Goal: Information Seeking & Learning: Learn about a topic

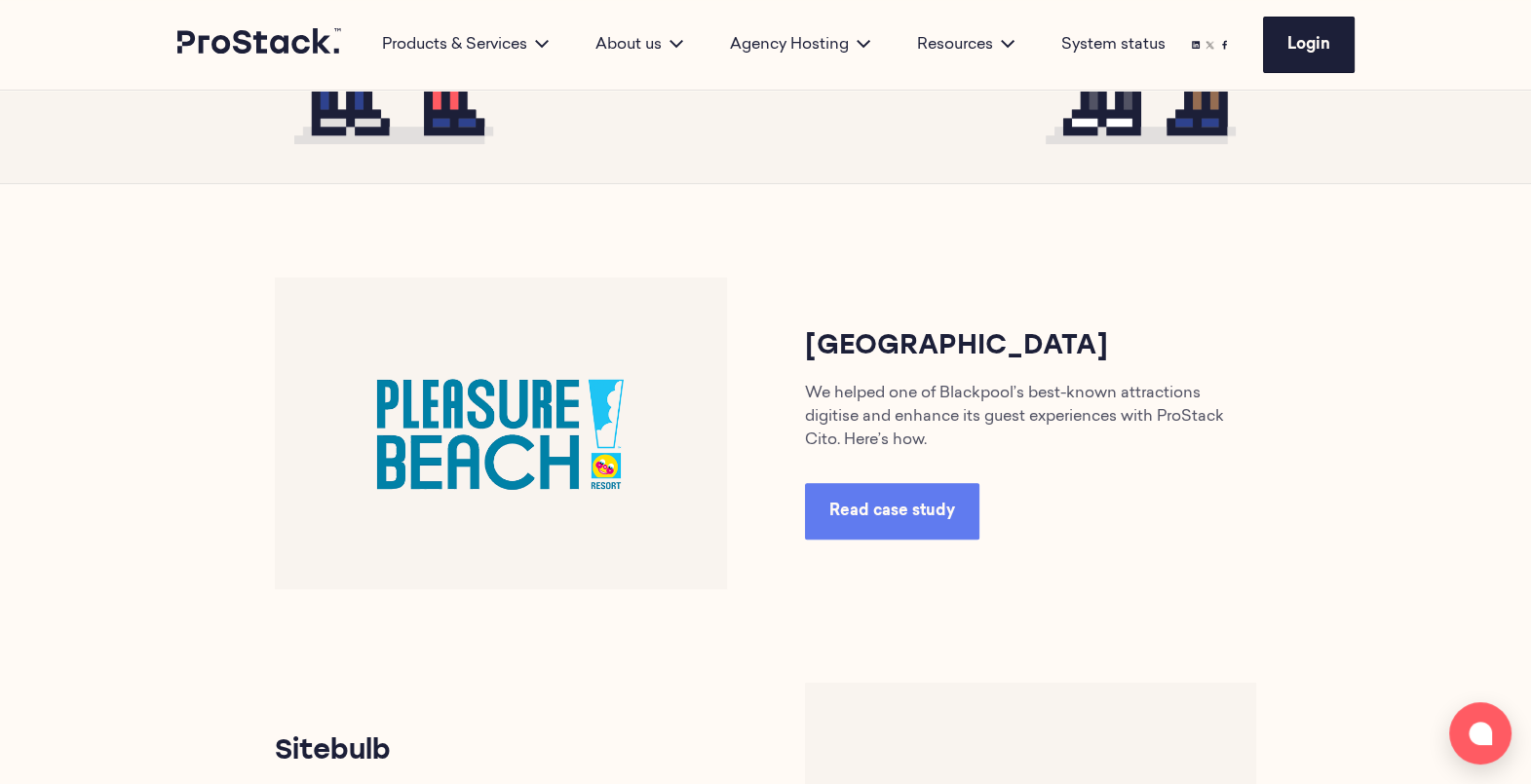
scroll to position [738, 0]
click at [877, 517] on span "Read case study" at bounding box center [892, 510] width 125 height 16
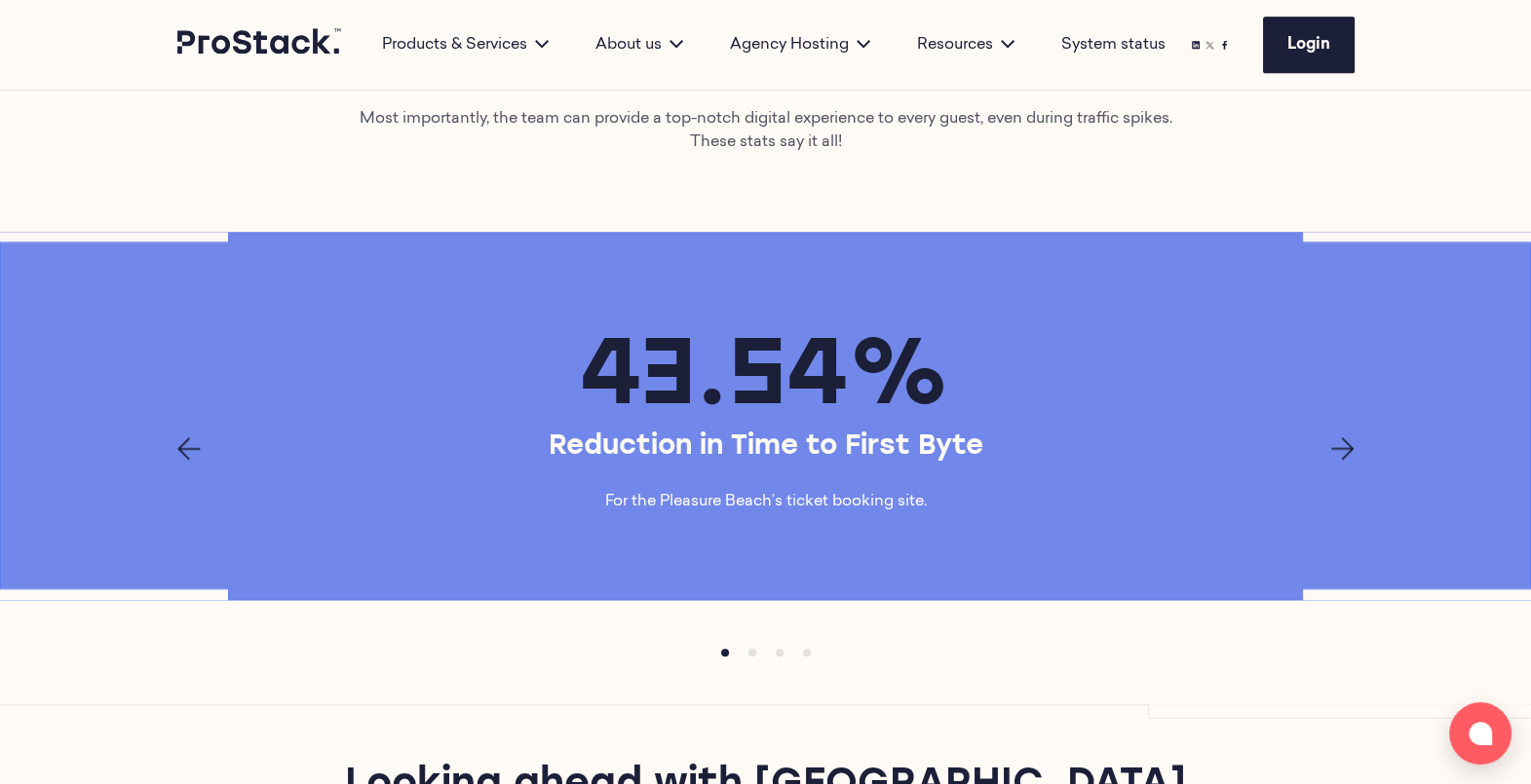
scroll to position [2556, 0]
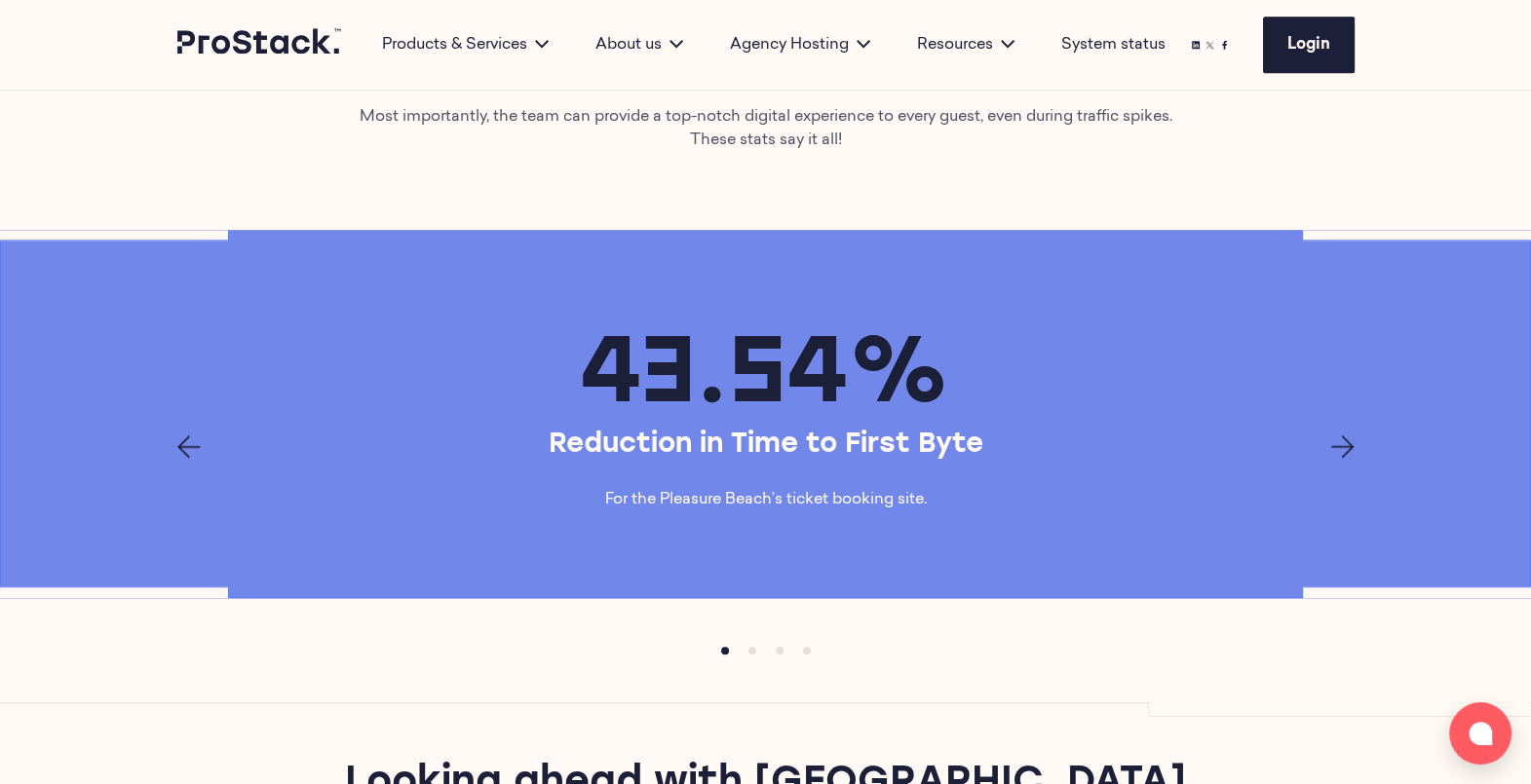
click at [1337, 459] on icon "Next page" at bounding box center [1343, 447] width 24 height 24
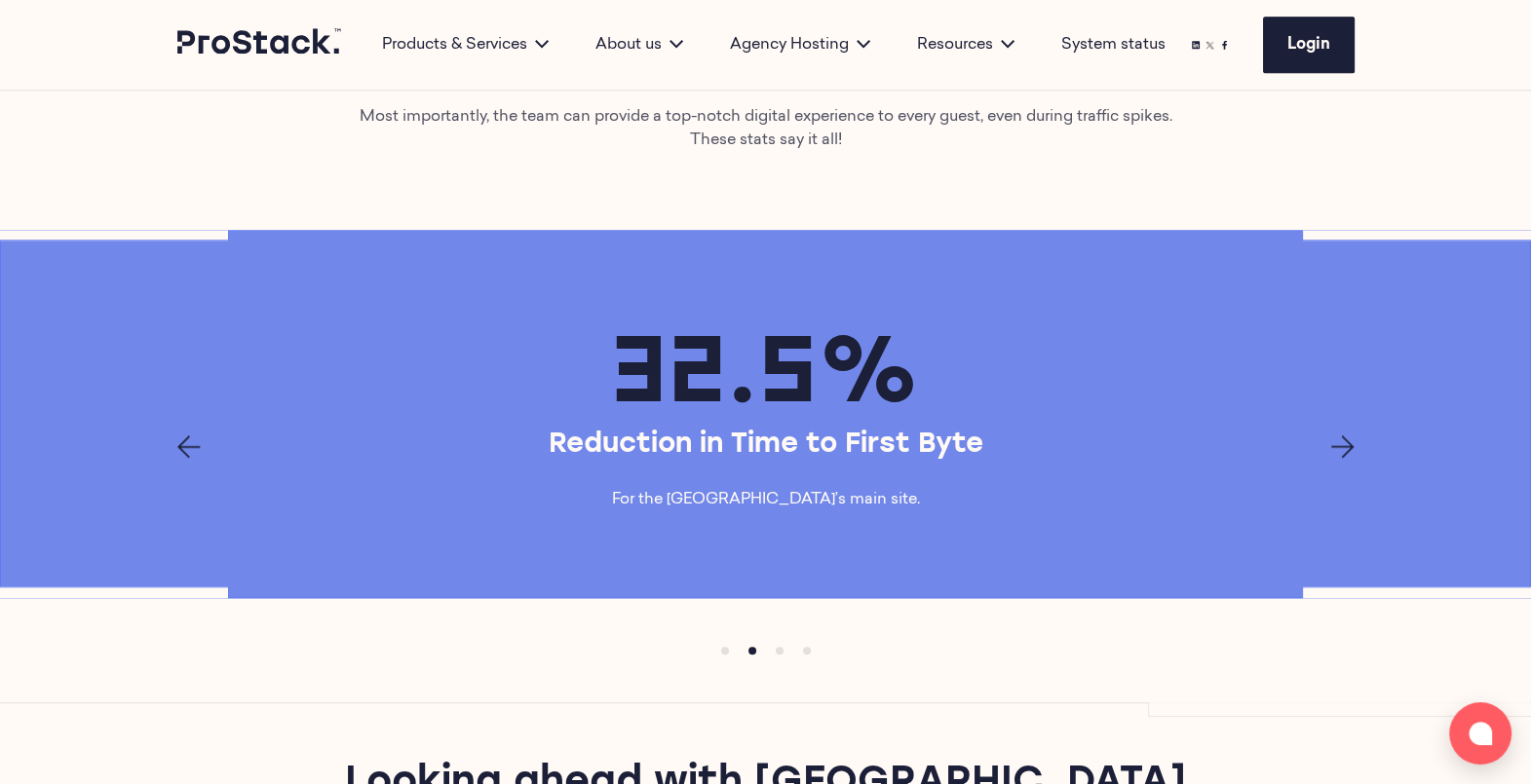
click at [1337, 459] on icon "Next page" at bounding box center [1343, 447] width 24 height 24
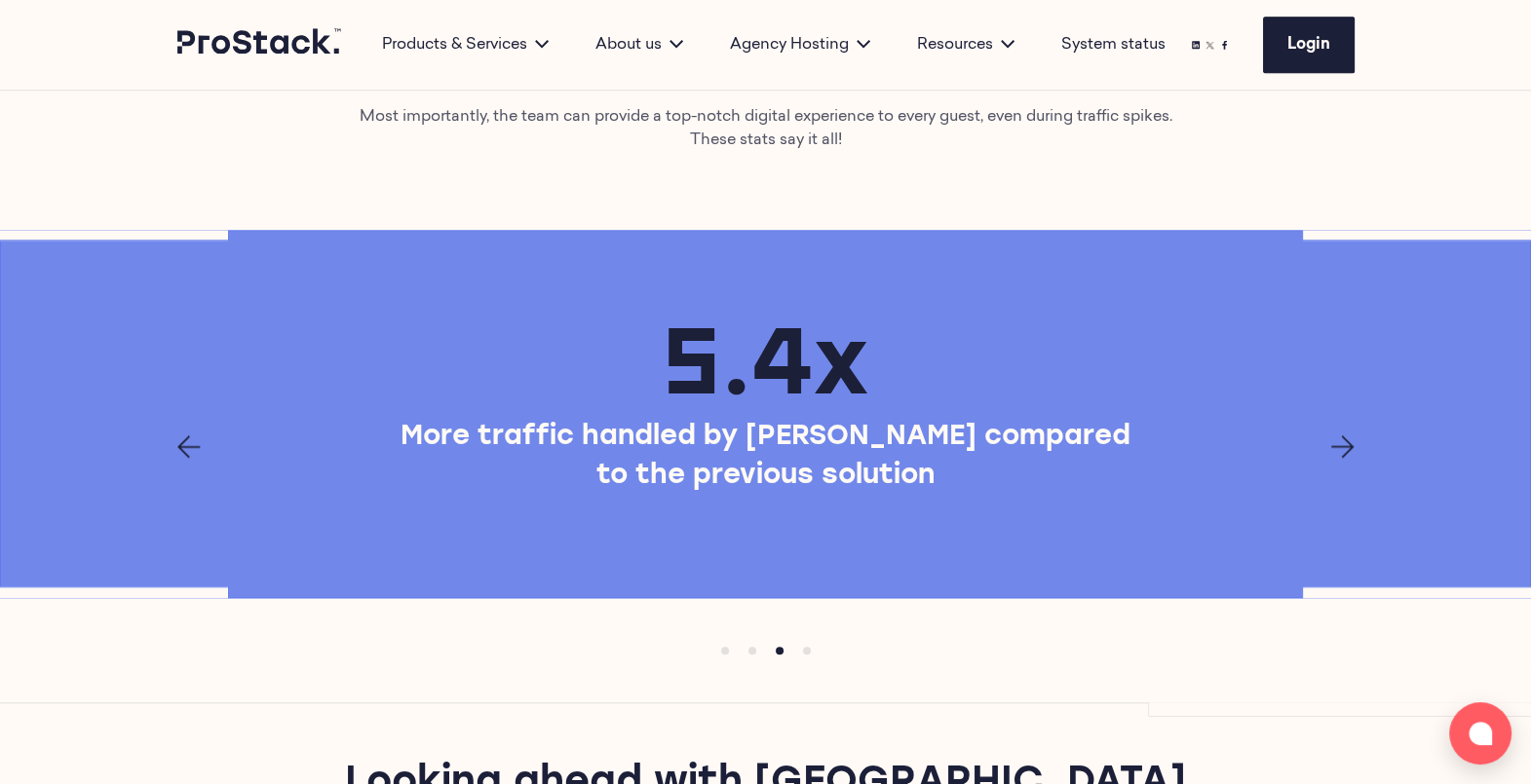
click at [1337, 459] on icon "Next page" at bounding box center [1343, 447] width 24 height 24
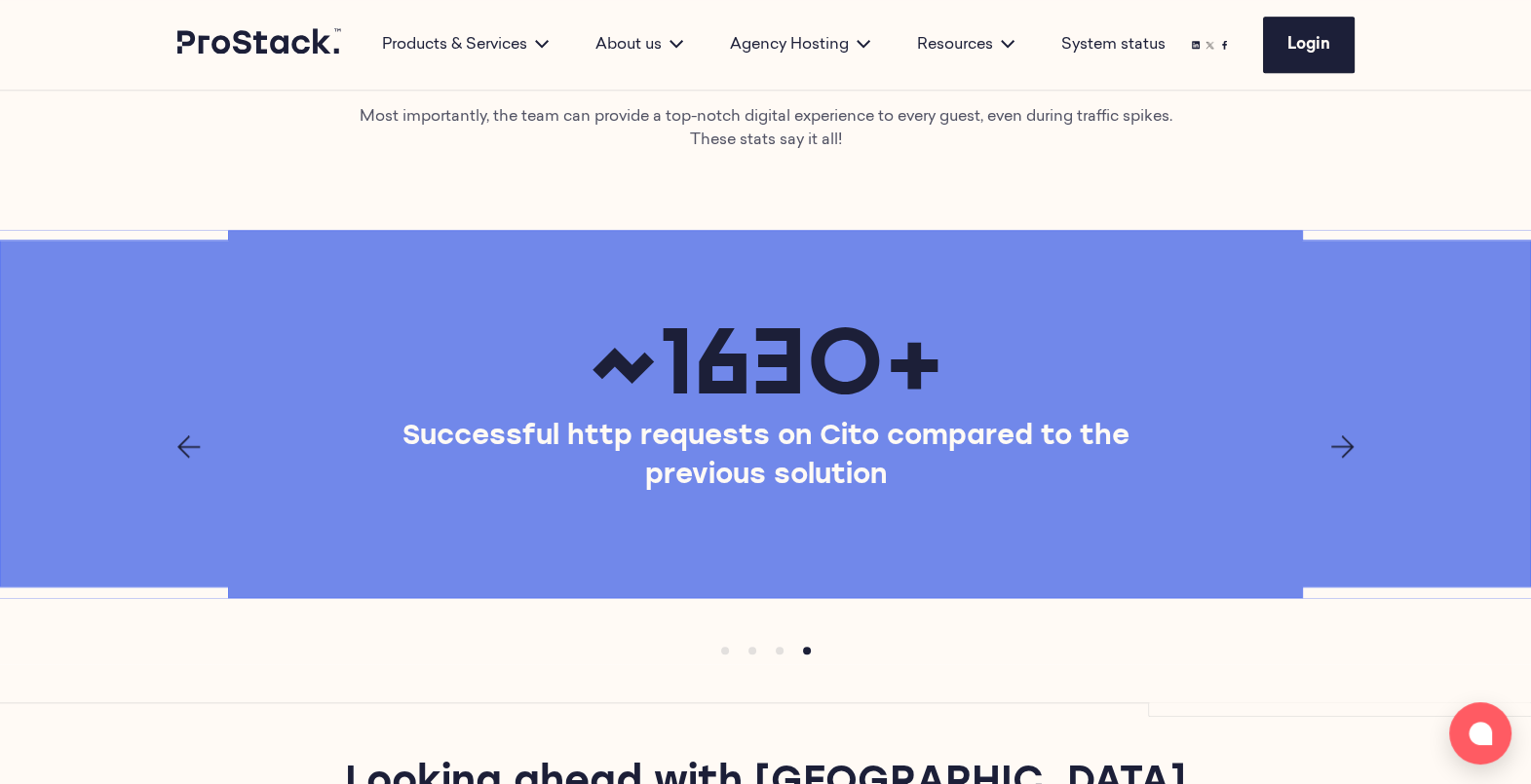
click at [1337, 459] on icon "Next page" at bounding box center [1343, 447] width 24 height 24
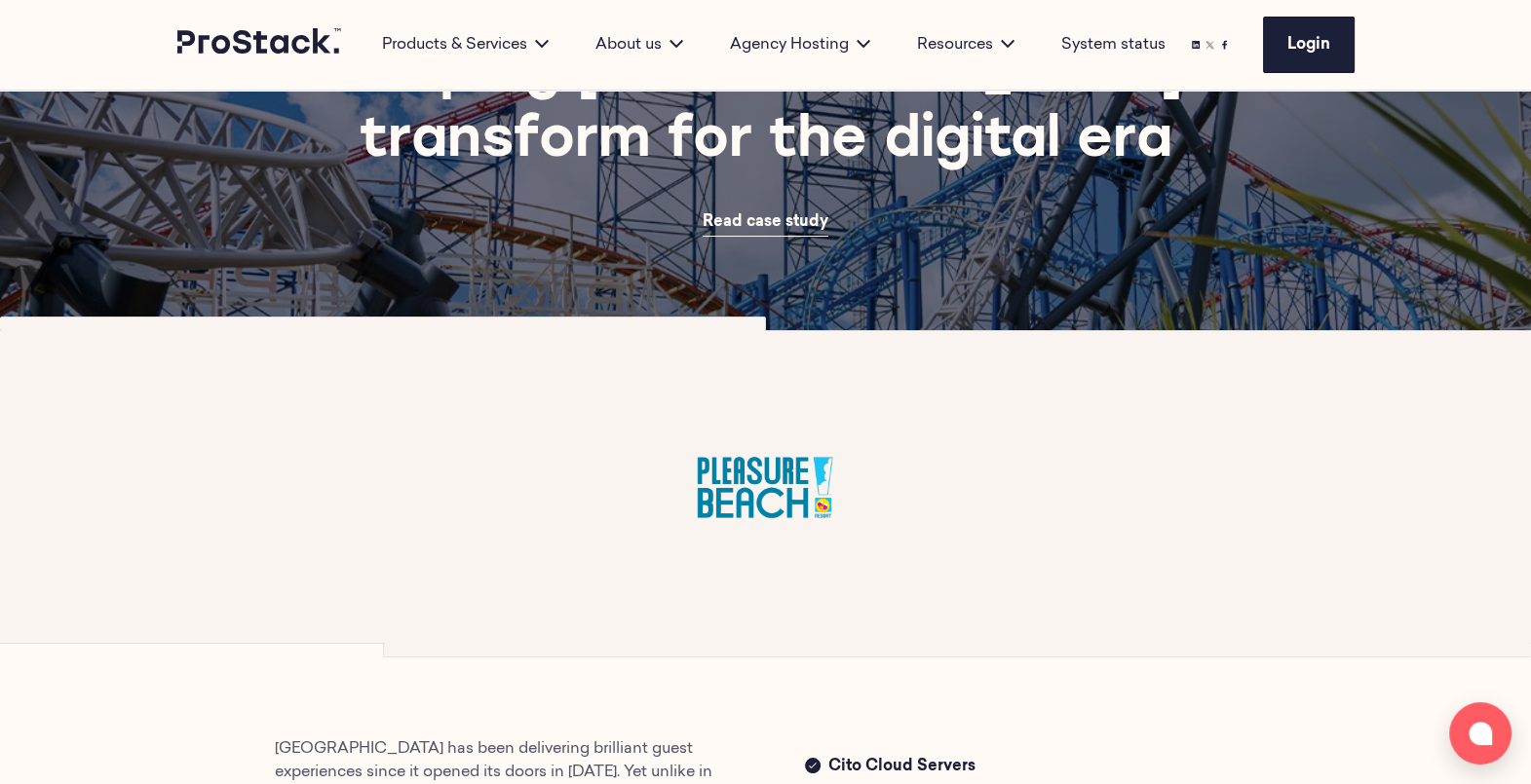
scroll to position [0, 0]
